Goal: Connect with others: Participate in discussion

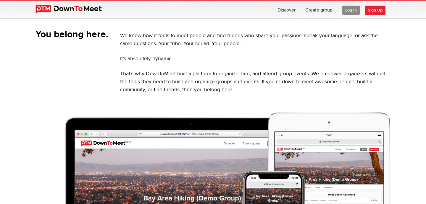
scroll to position [159, 0]
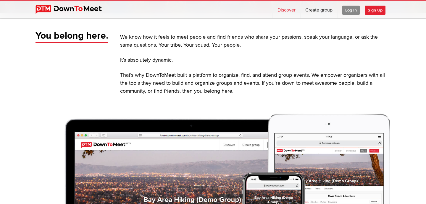
click at [288, 9] on link "Discover" at bounding box center [286, 10] width 27 height 18
select select "null"
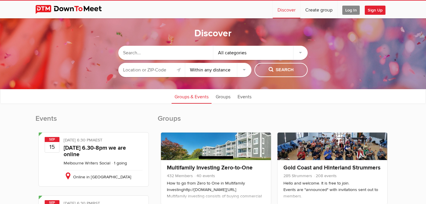
click at [146, 70] on input "text" at bounding box center [151, 70] width 67 height 14
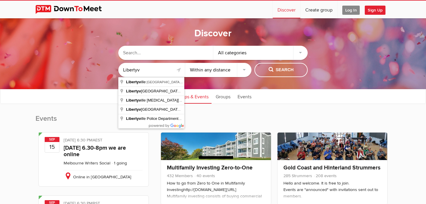
type input "[GEOGRAPHIC_DATA], [GEOGRAPHIC_DATA], [GEOGRAPHIC_DATA]"
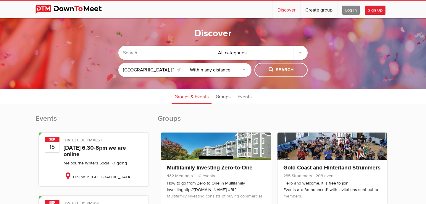
click at [220, 72] on select "Within 10 miles Within 25 miles Within 50 miles Within 100 miles Within any dis…" at bounding box center [218, 70] width 67 height 14
select select "25"
click at [185, 63] on select "Within 10 miles Within 25 miles Within 50 miles Within 100 miles Within any dis…" at bounding box center [218, 70] width 67 height 14
click at [275, 72] on span "Search" at bounding box center [280, 70] width 25 height 7
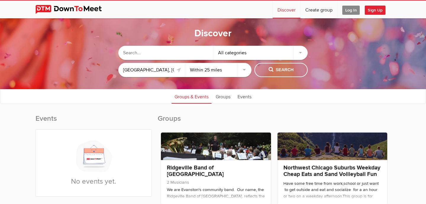
click at [275, 55] on div "All categories" at bounding box center [260, 53] width 95 height 14
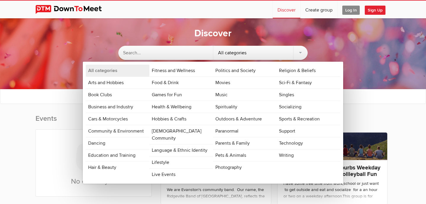
click at [275, 55] on div "All categories" at bounding box center [260, 53] width 95 height 14
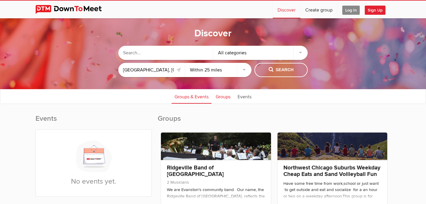
click at [225, 98] on link "Groups" at bounding box center [223, 96] width 21 height 15
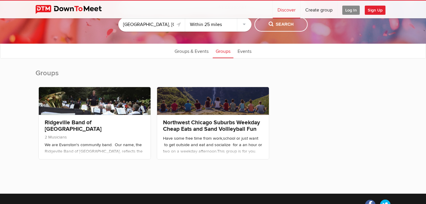
scroll to position [46, 0]
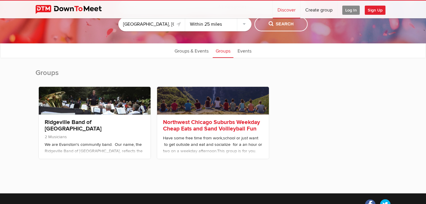
click at [231, 119] on div "Northwest Chicago Suburbs Weekday Cheap Eats and Sand Vollleyball Fun Group Hav…" at bounding box center [213, 137] width 112 height 44
